Goal: Find specific page/section: Find specific page/section

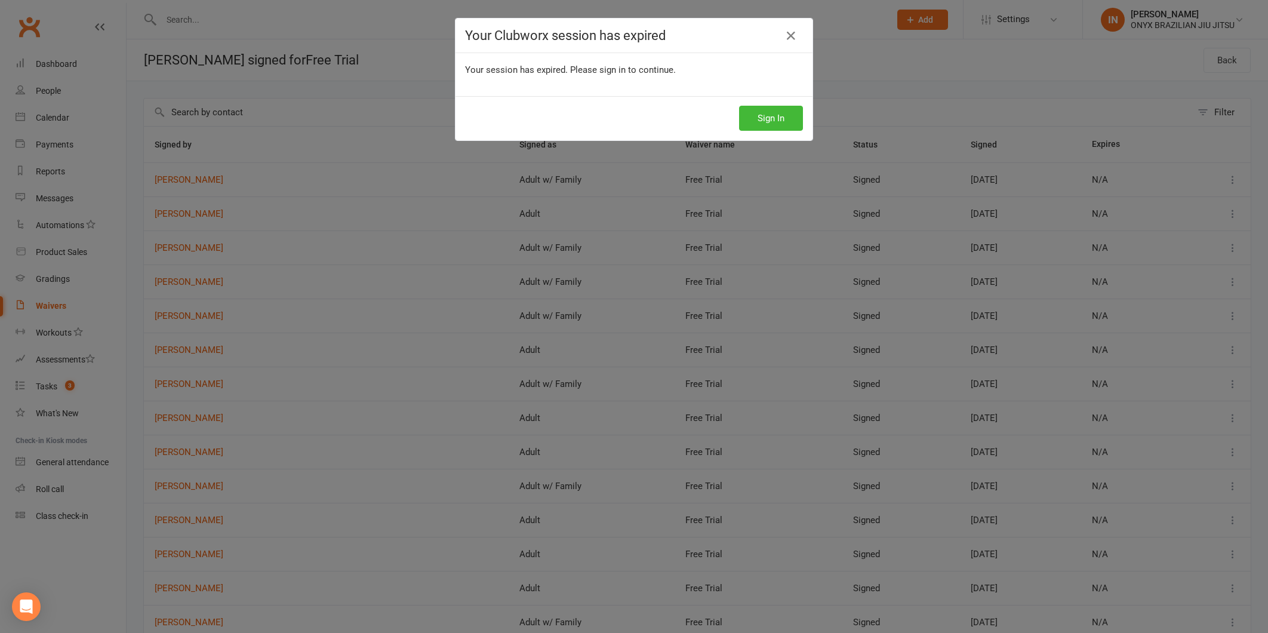
select select "100"
click at [789, 39] on icon at bounding box center [791, 36] width 14 height 14
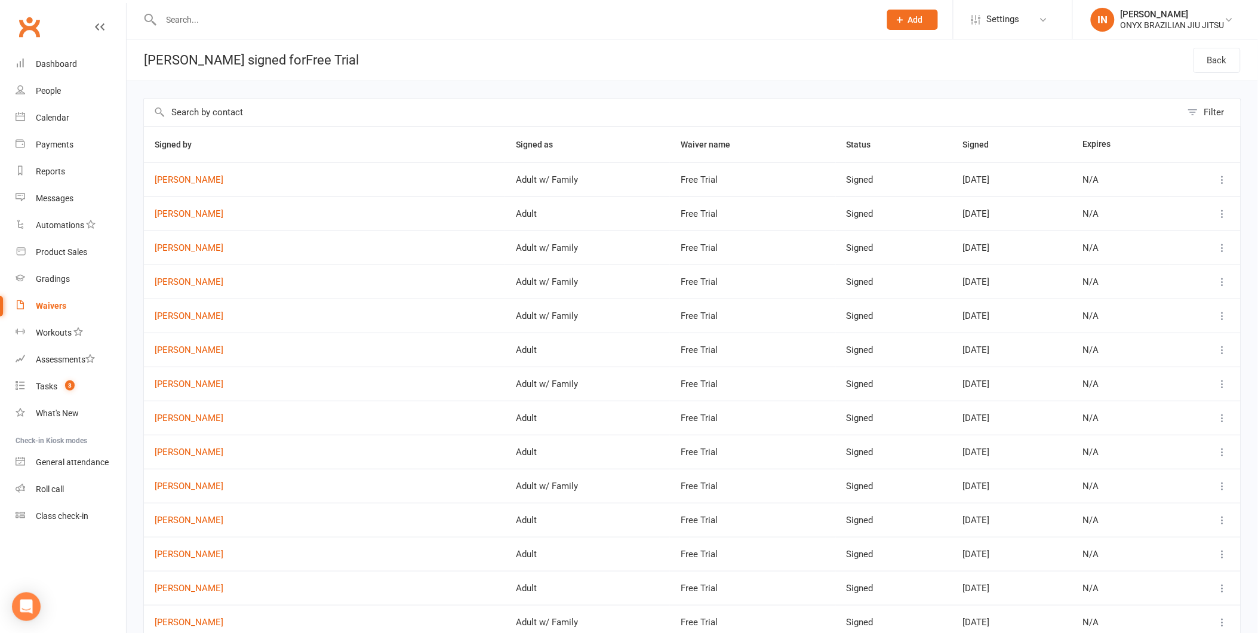
click at [56, 303] on div "Waivers" at bounding box center [51, 306] width 30 height 10
